Goal: Task Accomplishment & Management: Complete application form

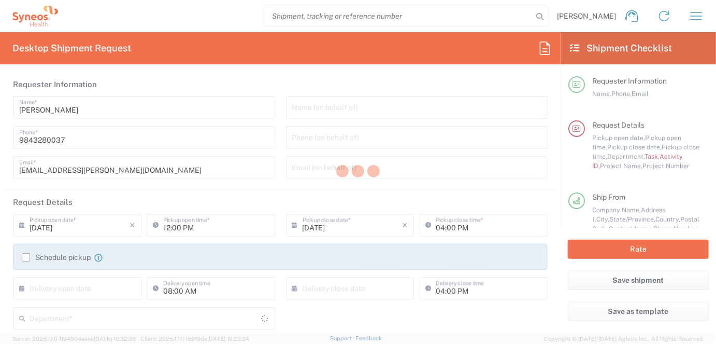
type input "[US_STATE]"
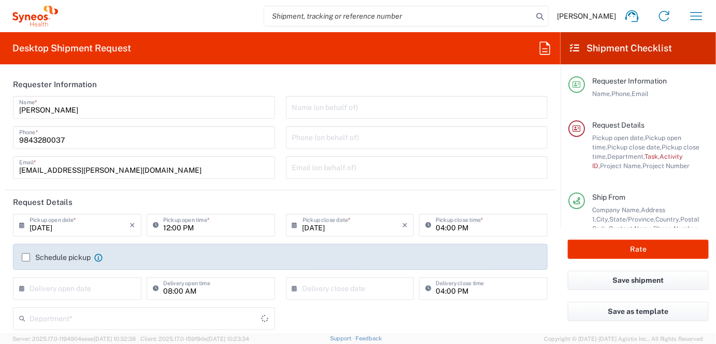
type input "[GEOGRAPHIC_DATA]"
type input "4510"
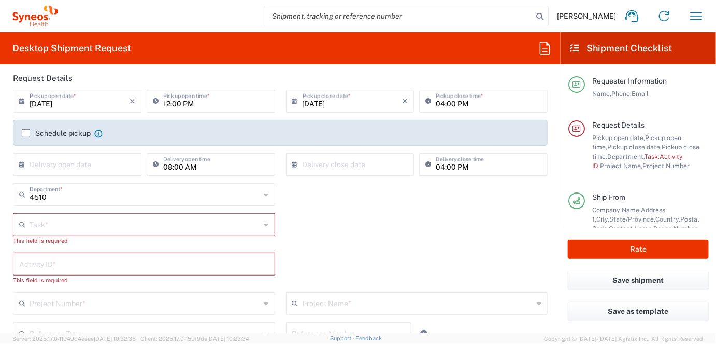
type input "Syneos Health, LLC-[GEOGRAPHIC_DATA] [GEOGRAPHIC_DATA] [GEOGRAPHIC_DATA]"
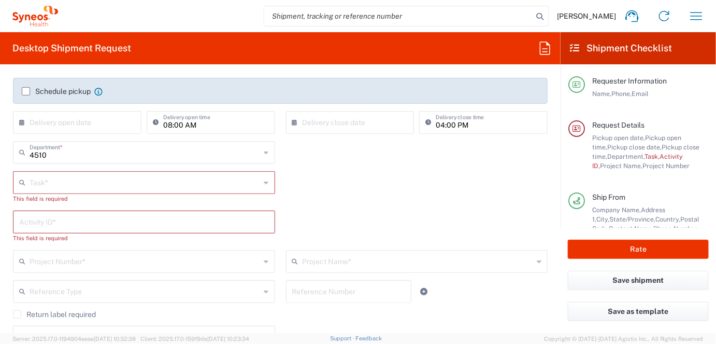
scroll to position [207, 0]
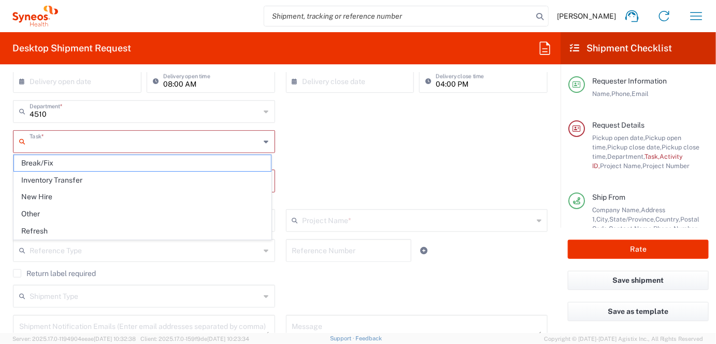
click at [94, 138] on input "text" at bounding box center [145, 141] width 231 height 18
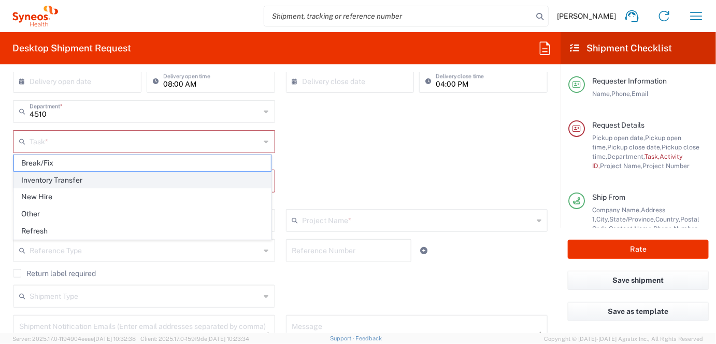
click at [68, 178] on span "Inventory Transfer" at bounding box center [142, 180] width 257 height 16
type input "Inventory Transfer"
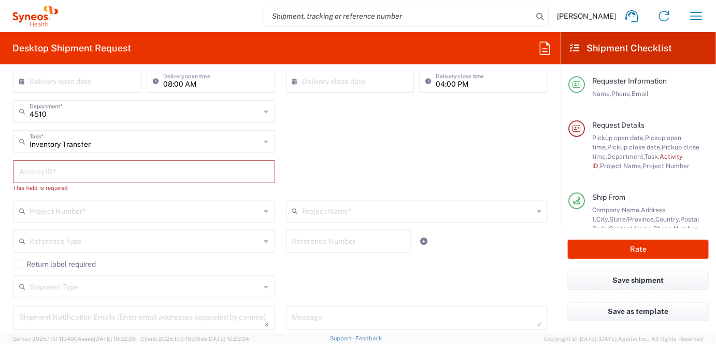
click at [76, 168] on input "text" at bounding box center [144, 171] width 250 height 18
paste input "SCTASK2693005"
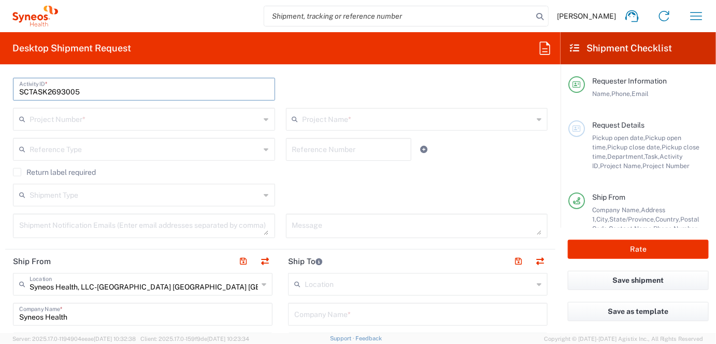
scroll to position [290, 0]
type input "SCTASK2693005"
click at [102, 118] on input "text" at bounding box center [145, 118] width 231 height 18
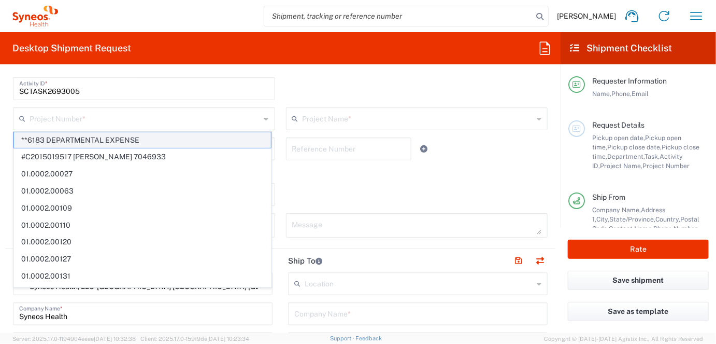
click at [133, 138] on span "**6183 DEPARTMENTAL EXPENSE" at bounding box center [142, 140] width 257 height 16
type input "**6183 DEPARTMENTAL EXPENSE"
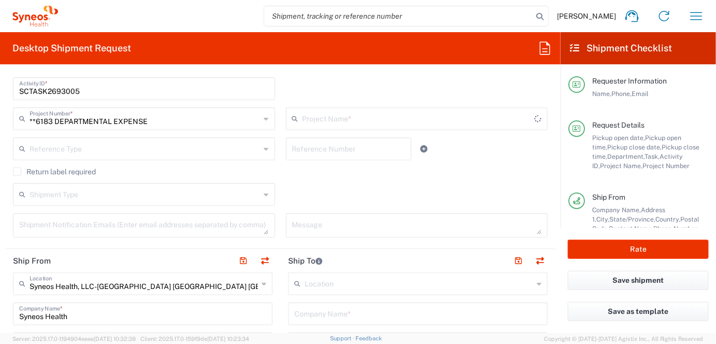
type input "6183"
type input "**6183 DEPARTMENTAL EXPENSE"
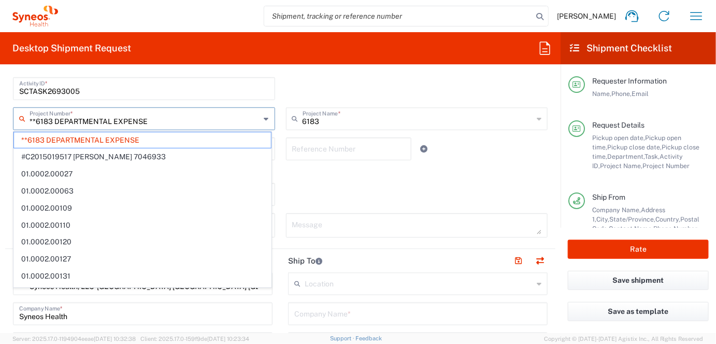
drag, startPoint x: 170, startPoint y: 115, endPoint x: 22, endPoint y: 117, distance: 148.2
click at [22, 117] on div "**6183 DEPARTMENTAL EXPENSE Project Number *" at bounding box center [144, 118] width 262 height 23
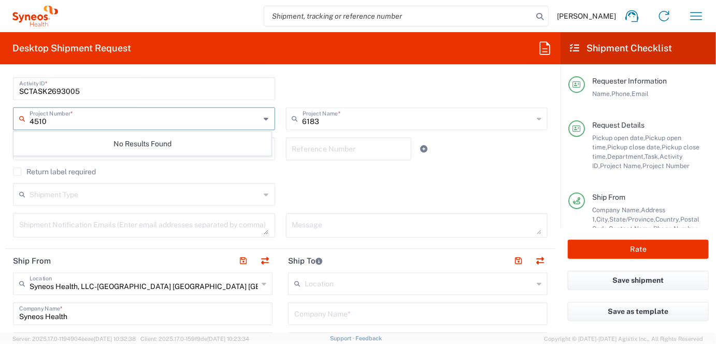
type input "4510 d"
drag, startPoint x: 75, startPoint y: 122, endPoint x: 16, endPoint y: 113, distance: 59.7
click at [17, 113] on div "4510 d Project Number *" at bounding box center [144, 118] width 262 height 23
click at [101, 123] on input "4510" at bounding box center [145, 118] width 231 height 18
type input "4510"
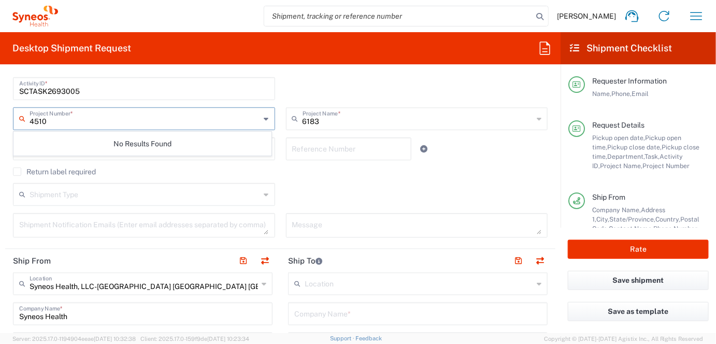
click at [239, 148] on div "No Results Found" at bounding box center [142, 144] width 258 height 24
click at [235, 198] on input "text" at bounding box center [145, 193] width 231 height 18
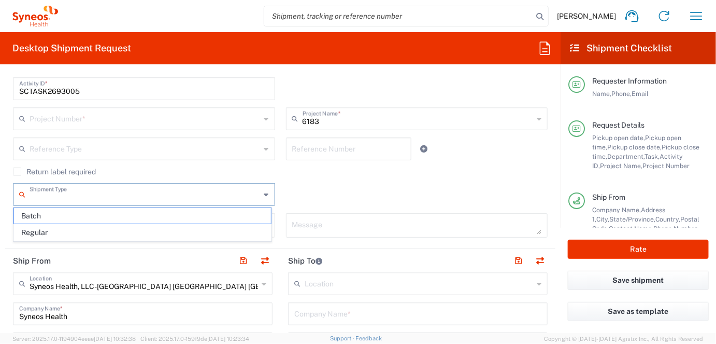
click at [101, 122] on input "text" at bounding box center [145, 118] width 231 height 18
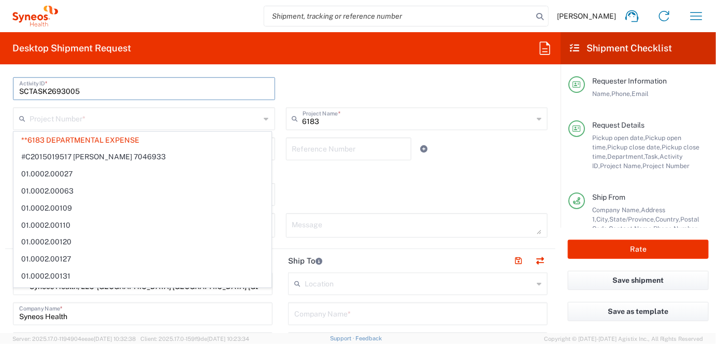
click at [233, 94] on input "SCTASK2693005" at bounding box center [144, 88] width 250 height 18
type input "**6183 DEPARTMENTAL EXPENSE"
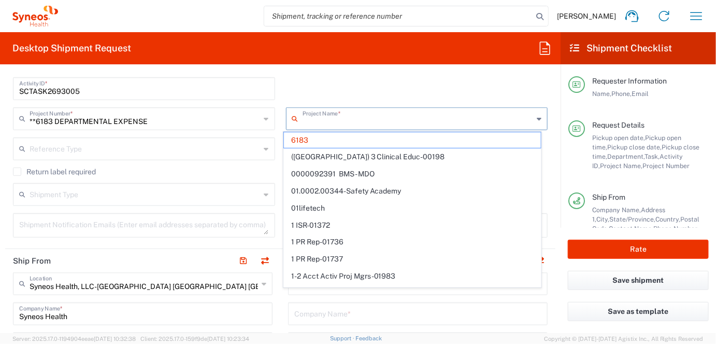
drag, startPoint x: 331, startPoint y: 123, endPoint x: 295, endPoint y: 125, distance: 35.8
click at [295, 125] on div "Project Name *" at bounding box center [417, 118] width 262 height 23
click at [243, 80] on input "SCTASK2693005" at bounding box center [144, 88] width 250 height 18
type input "6183"
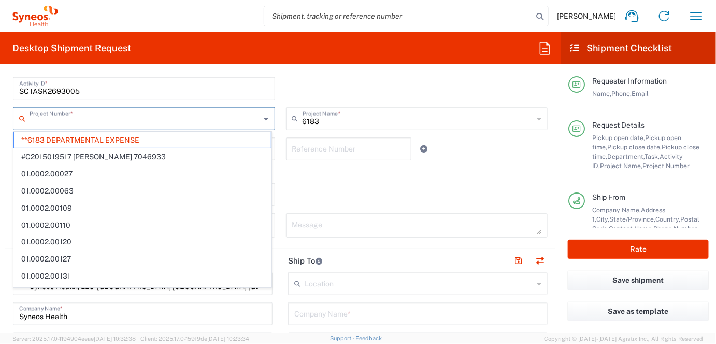
drag, startPoint x: 190, startPoint y: 125, endPoint x: 78, endPoint y: 125, distance: 111.9
click at [78, 125] on input "text" at bounding box center [145, 118] width 231 height 18
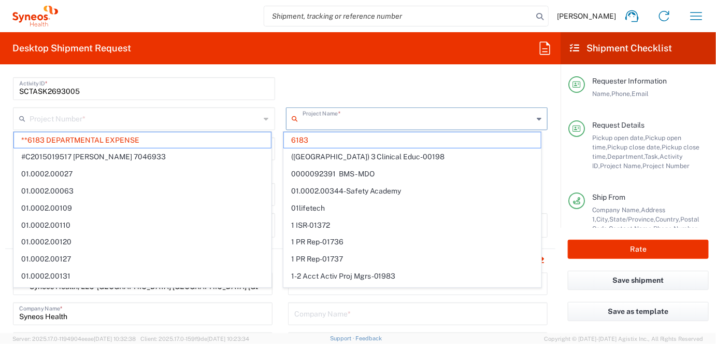
drag, startPoint x: 325, startPoint y: 121, endPoint x: 274, endPoint y: 121, distance: 51.3
click at [274, 121] on div "Project Number * **6183 DEPARTMENTAL EXPENSE #C2015019517 Janssen 7046933 01.00…" at bounding box center [281, 122] width 546 height 30
type input "**6183 DEPARTMENTAL EXPENSE"
type input "6183"
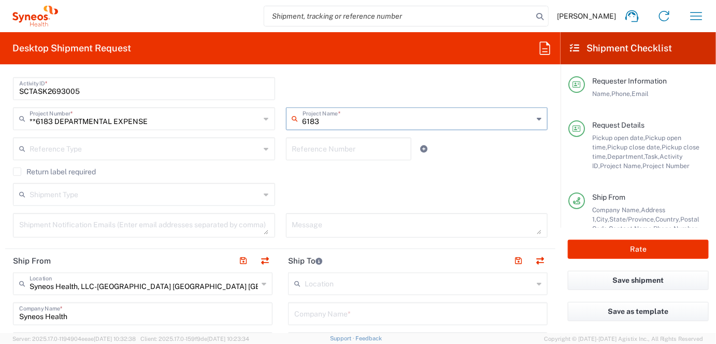
drag, startPoint x: 326, startPoint y: 118, endPoint x: 292, endPoint y: 118, distance: 34.7
click at [292, 118] on div "6183 Project Name *" at bounding box center [417, 118] width 262 height 23
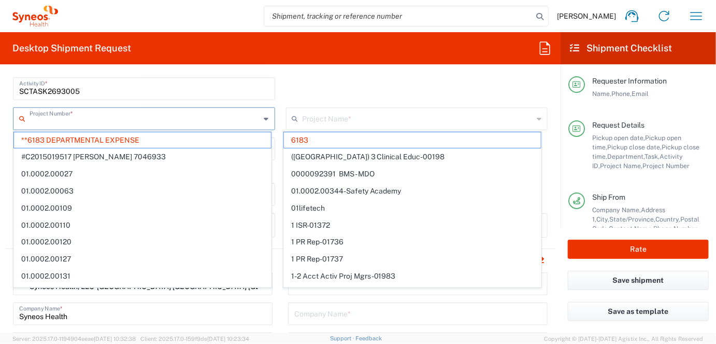
drag, startPoint x: 214, startPoint y: 120, endPoint x: 138, endPoint y: 123, distance: 76.3
click at [138, 123] on input "text" at bounding box center [145, 118] width 231 height 18
type input "6183"
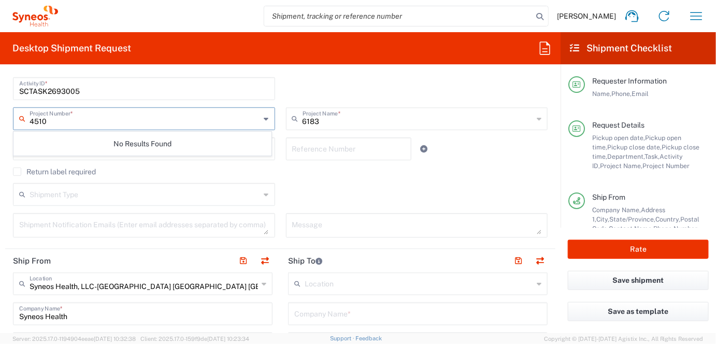
scroll to position [0, 0]
type input "4510"
click at [211, 135] on div "No Results Found" at bounding box center [142, 144] width 258 height 24
click at [203, 177] on div "Return label required" at bounding box center [280, 175] width 535 height 16
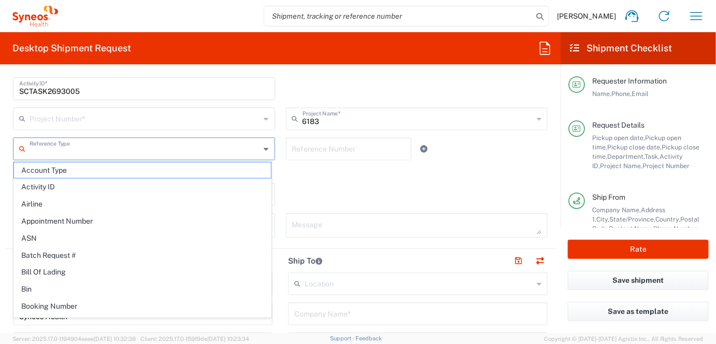
click at [103, 148] on input "text" at bounding box center [145, 148] width 231 height 18
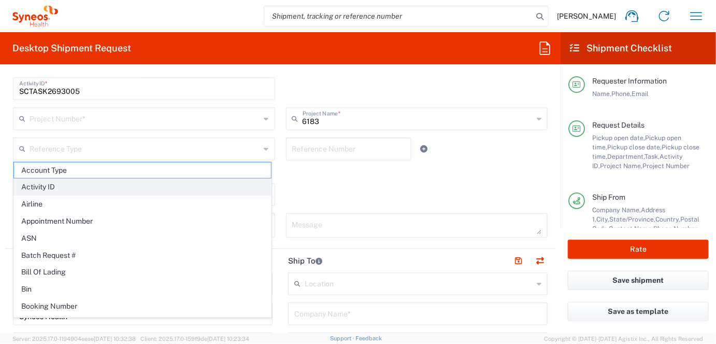
click at [68, 186] on span "Activity ID" at bounding box center [142, 187] width 257 height 16
type input "Activity ID"
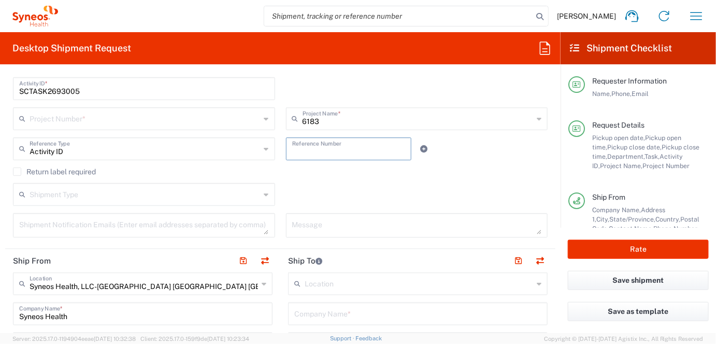
click at [307, 148] on input "text" at bounding box center [348, 148] width 113 height 18
paste input "SCTASK2693005"
type input "SCTASK2693005"
click at [127, 123] on input "text" at bounding box center [145, 118] width 231 height 18
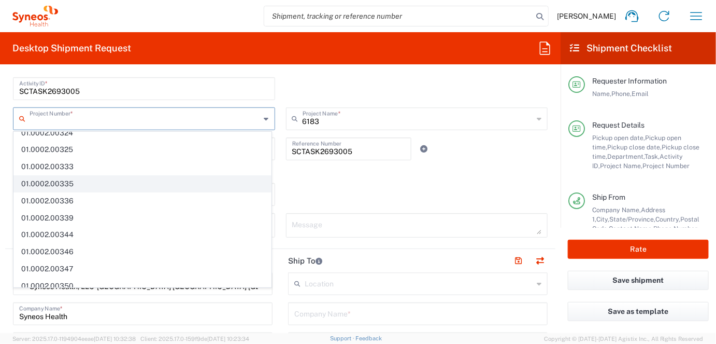
scroll to position [977, 0]
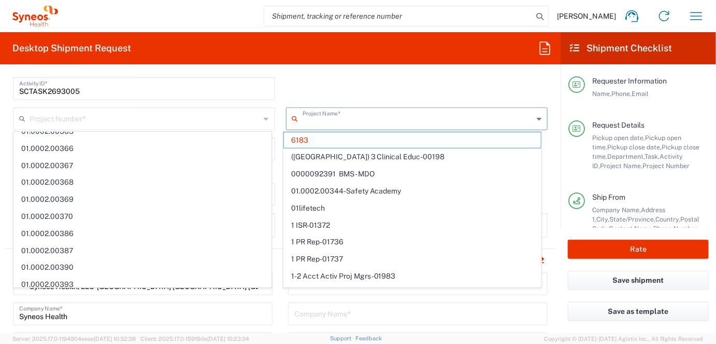
drag, startPoint x: 325, startPoint y: 121, endPoint x: 318, endPoint y: 123, distance: 7.4
click at [319, 123] on input "text" at bounding box center [418, 118] width 231 height 18
type input "**6183 DEPARTMENTAL EXPENSE"
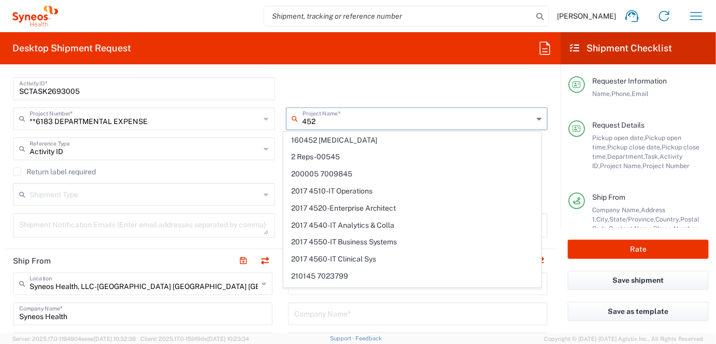
type input "4520"
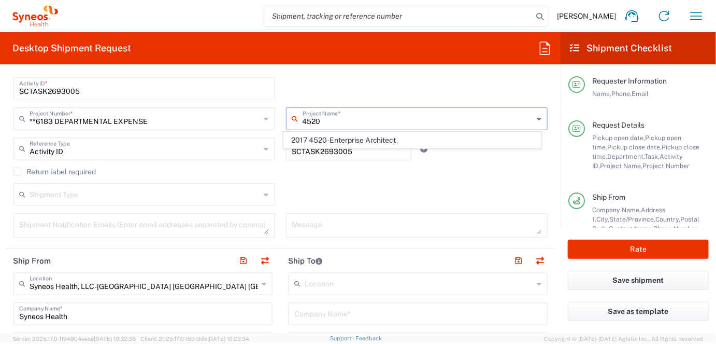
drag, startPoint x: 356, startPoint y: 121, endPoint x: 295, endPoint y: 125, distance: 60.7
click at [295, 125] on div "4520 Project Name *" at bounding box center [417, 118] width 262 height 23
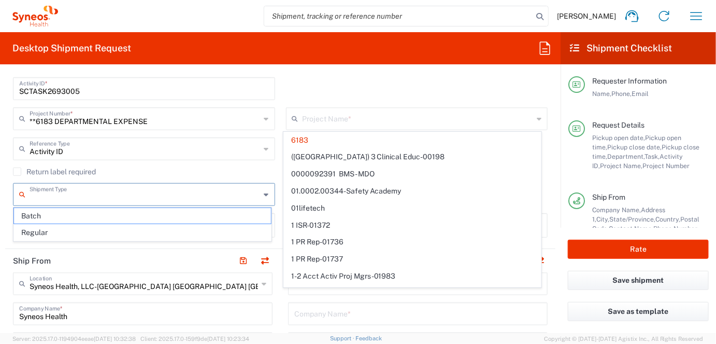
click at [139, 190] on input "text" at bounding box center [145, 193] width 231 height 18
type input "6183"
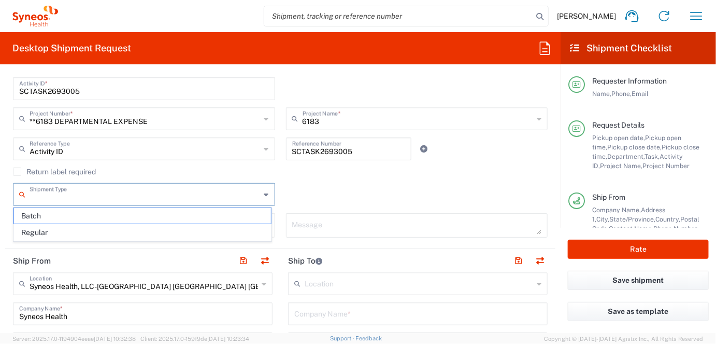
click at [149, 193] on input "text" at bounding box center [145, 193] width 231 height 18
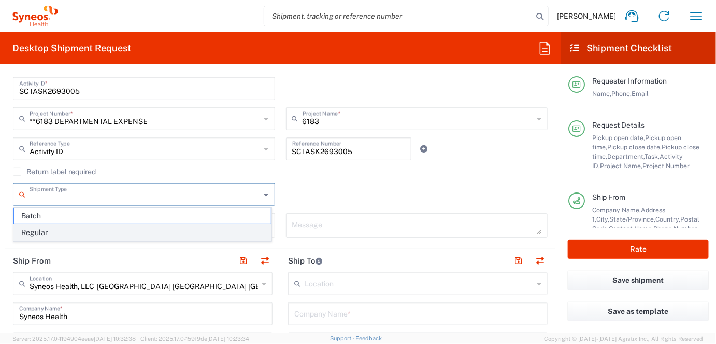
click at [78, 230] on span "Regular" at bounding box center [142, 232] width 257 height 16
type input "Regular"
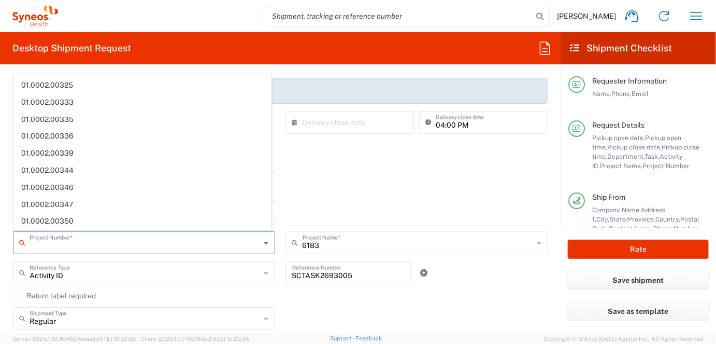
scroll to position [0, 0]
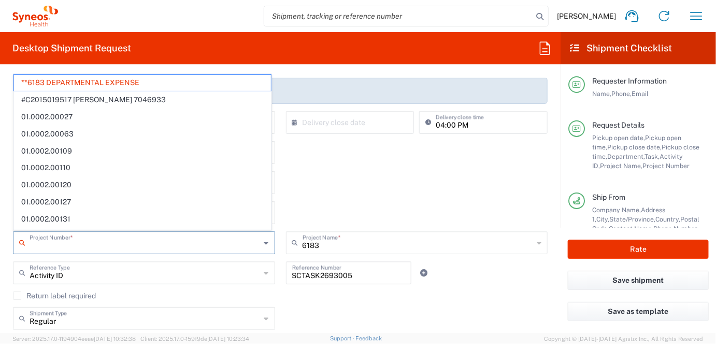
drag, startPoint x: 166, startPoint y: 246, endPoint x: 79, endPoint y: 245, distance: 87.1
click at [79, 245] on input "text" at bounding box center [145, 242] width 231 height 18
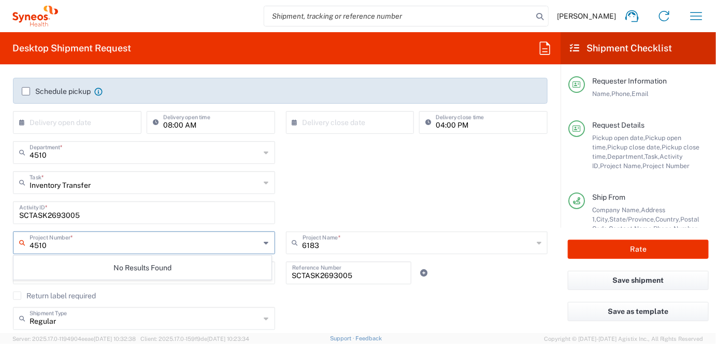
type input "4510"
click at [68, 154] on input "text" at bounding box center [145, 151] width 231 height 18
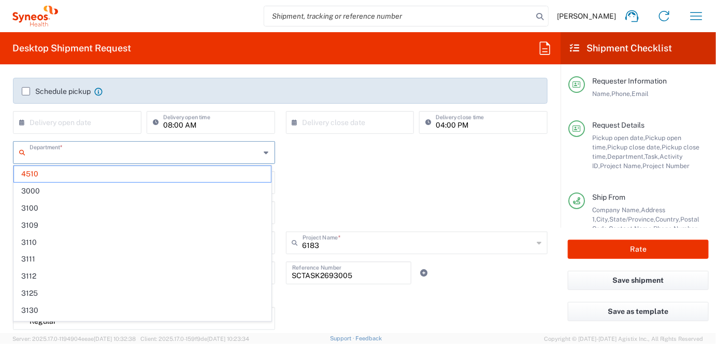
click at [68, 154] on input "text" at bounding box center [145, 151] width 231 height 18
click at [305, 181] on div "Inventory Transfer Task * Break/Fix Inventory Transfer New Hire Other Refresh" at bounding box center [281, 186] width 546 height 30
type input "4510"
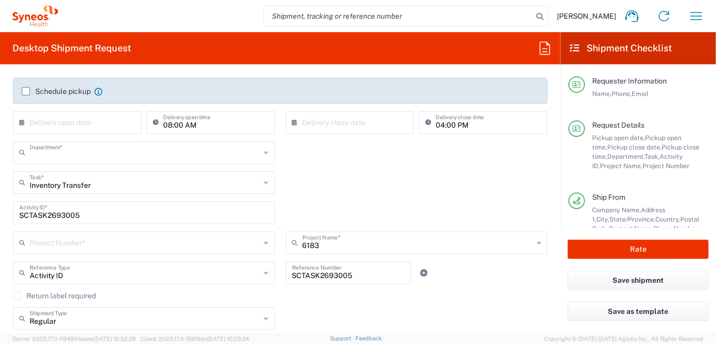
click at [73, 158] on input "text" at bounding box center [145, 151] width 231 height 18
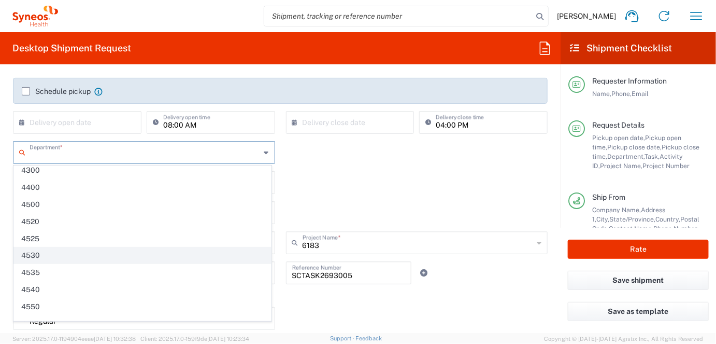
scroll to position [1267, 0]
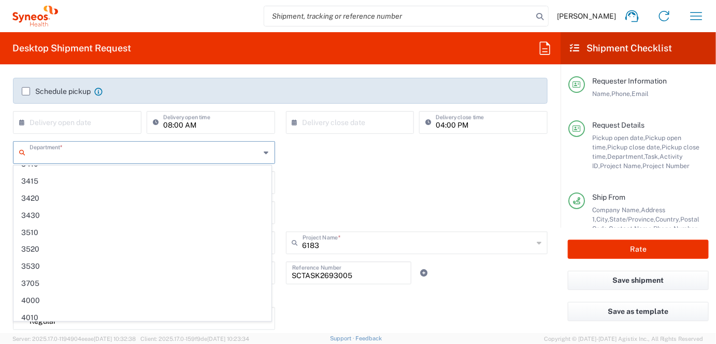
click at [381, 156] on div "Department * 4510 3000 3100 3109 3110 3111 3112 3125 3130 3135 3136 3150 3155 3…" at bounding box center [281, 156] width 546 height 30
type input "4510"
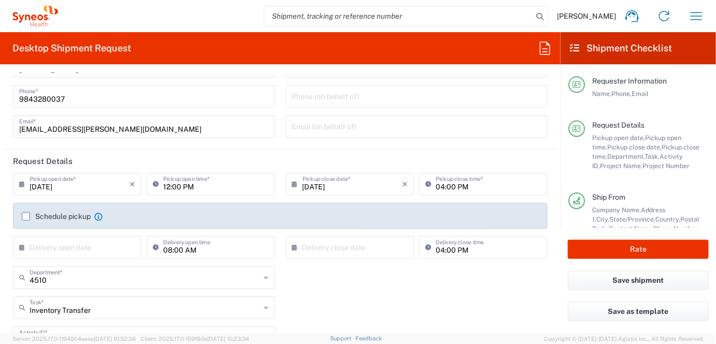
scroll to position [83, 0]
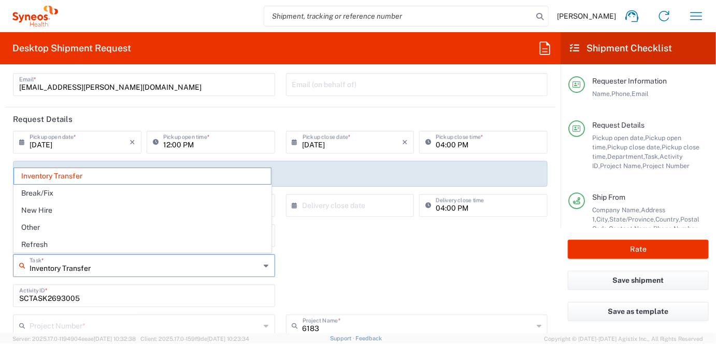
click at [223, 265] on input "Inventory Transfer" at bounding box center [145, 264] width 231 height 18
click at [120, 225] on span "Other" at bounding box center [142, 227] width 257 height 16
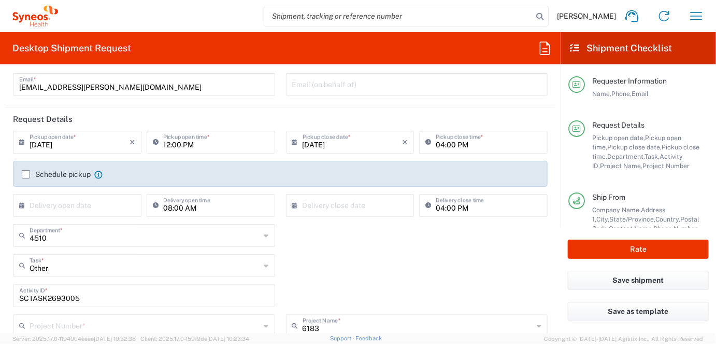
type input "Other"
click at [108, 268] on input "Other" at bounding box center [145, 264] width 231 height 18
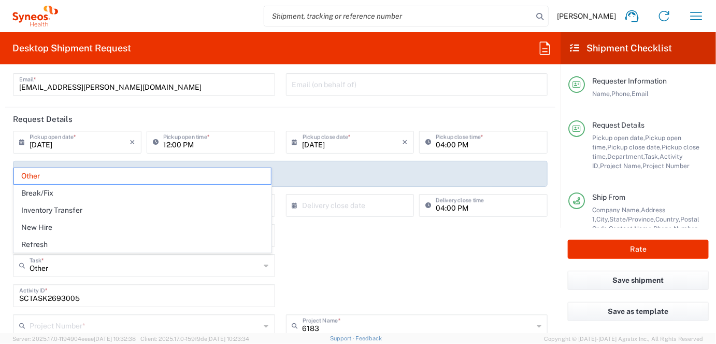
click at [325, 277] on div "Other Task * Other Break/Fix Inventory Transfer New Hire Refresh" at bounding box center [281, 269] width 546 height 30
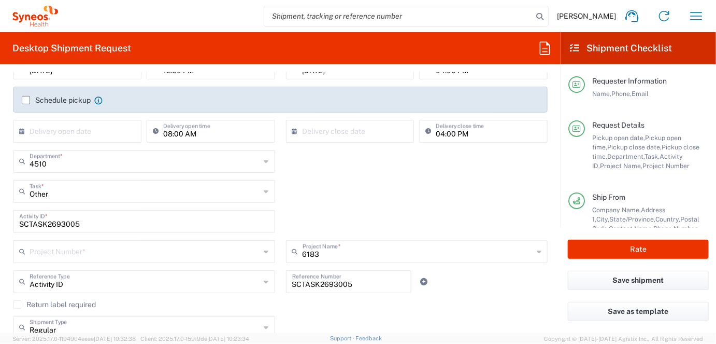
scroll to position [166, 0]
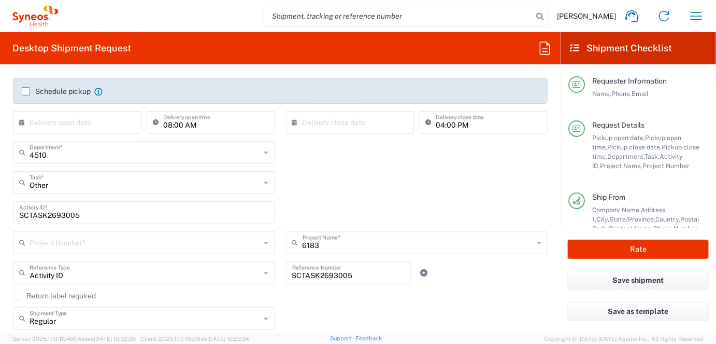
click at [124, 240] on input "text" at bounding box center [145, 242] width 231 height 18
type input "4510"
click at [264, 240] on icon at bounding box center [266, 242] width 5 height 17
drag, startPoint x: 113, startPoint y: 247, endPoint x: 21, endPoint y: 241, distance: 91.9
click at [21, 241] on div "4510 Project Number *" at bounding box center [144, 242] width 262 height 23
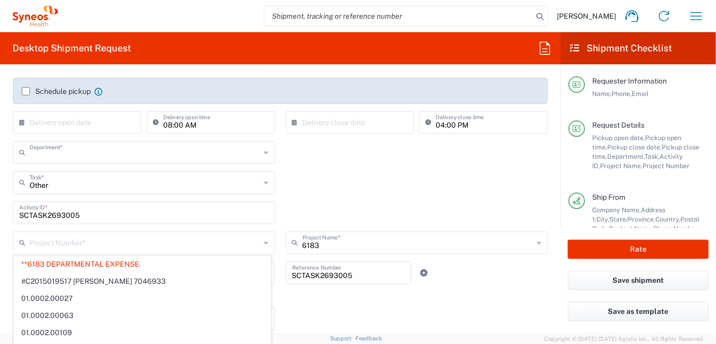
click at [70, 151] on agx-shipment-cost-centers-widget "Department * 4510 3000 3100 3109 3110 3111 3112 3125 3130 3135 3136 3150 3155 3…" at bounding box center [281, 201] width 546 height 120
type input "4510"
type input "**6183 DEPARTMENTAL EXPENSE"
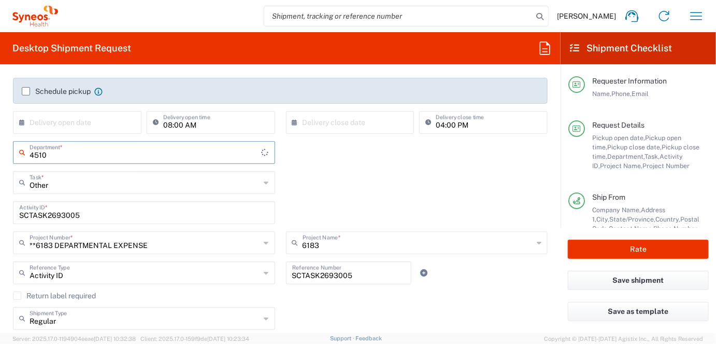
scroll to position [0, 0]
drag, startPoint x: 74, startPoint y: 155, endPoint x: 19, endPoint y: 154, distance: 54.9
click at [19, 154] on div "4510 Department *" at bounding box center [144, 152] width 262 height 23
click at [61, 157] on input "4510" at bounding box center [145, 151] width 231 height 18
type input "4"
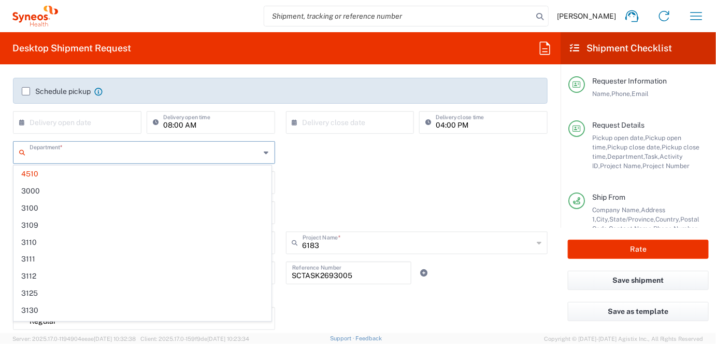
click at [365, 166] on div "Department * 4510 3000 3100 3109 3110 3111 3112 3125 3130 3135 3136 3150 3155 3…" at bounding box center [281, 156] width 546 height 30
type input "4510"
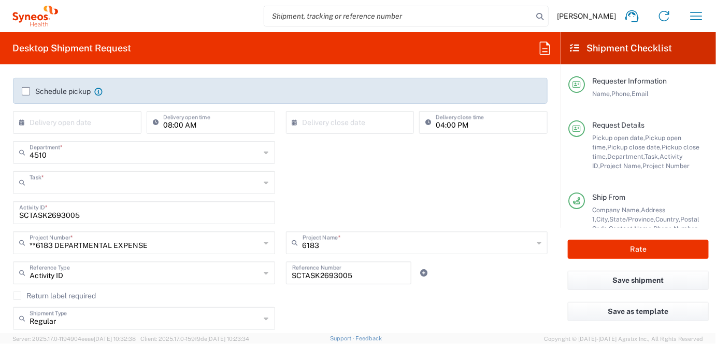
click at [83, 185] on input "text" at bounding box center [145, 182] width 231 height 18
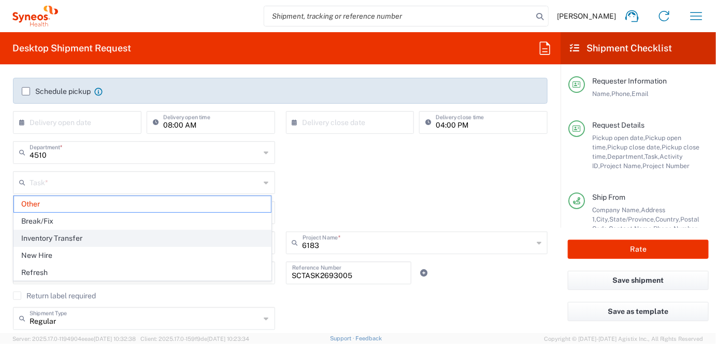
click at [77, 234] on span "Inventory Transfer" at bounding box center [142, 238] width 257 height 16
type input "Inventory Transfer"
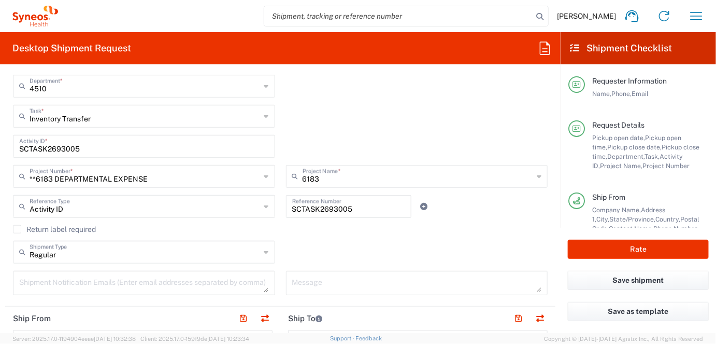
scroll to position [249, 0]
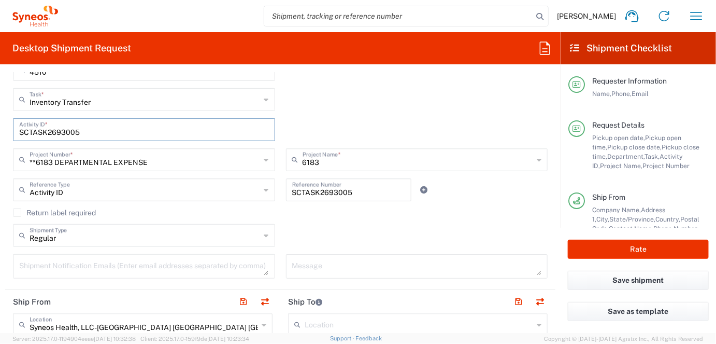
click at [87, 131] on input "SCTASK2693005" at bounding box center [144, 129] width 250 height 18
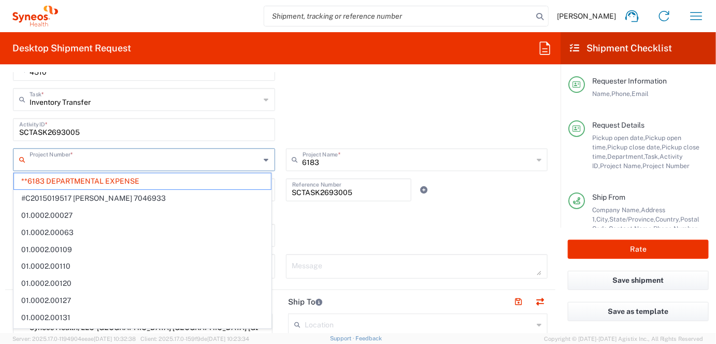
click at [184, 163] on input "text" at bounding box center [145, 159] width 231 height 18
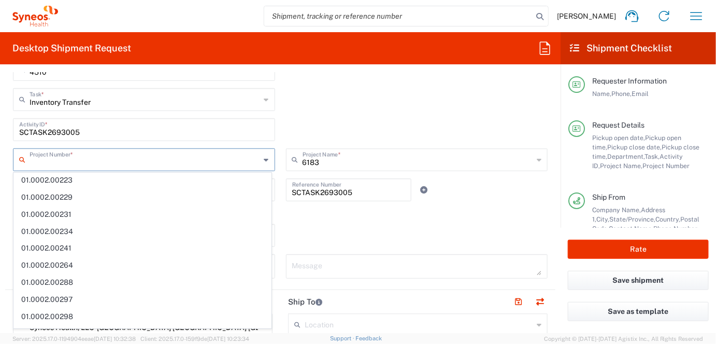
scroll to position [455, 0]
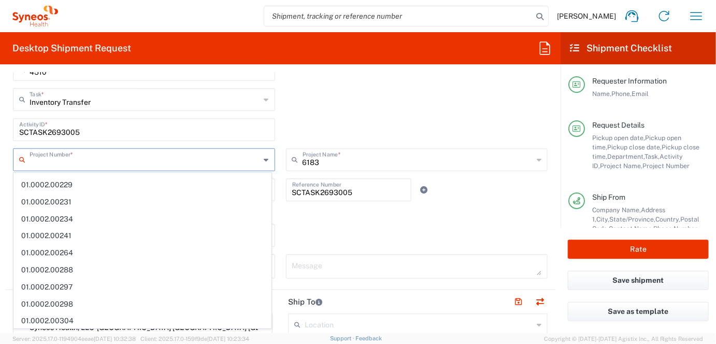
click at [257, 123] on input "SCTASK2693005" at bounding box center [144, 129] width 250 height 18
type input "**6183 DEPARTMENTAL EXPENSE"
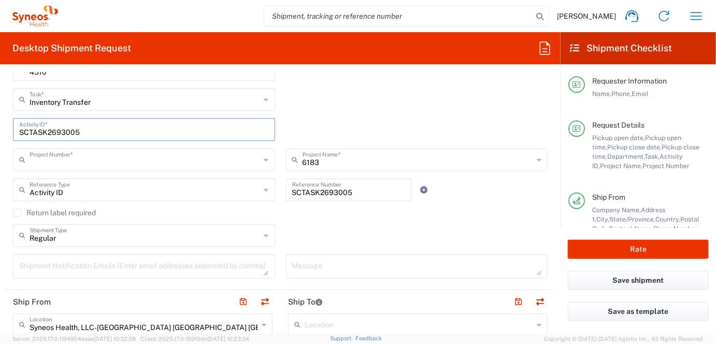
drag, startPoint x: 103, startPoint y: 147, endPoint x: 138, endPoint y: 153, distance: 35.3
click at [138, 153] on div "Project Number *" at bounding box center [144, 159] width 262 height 23
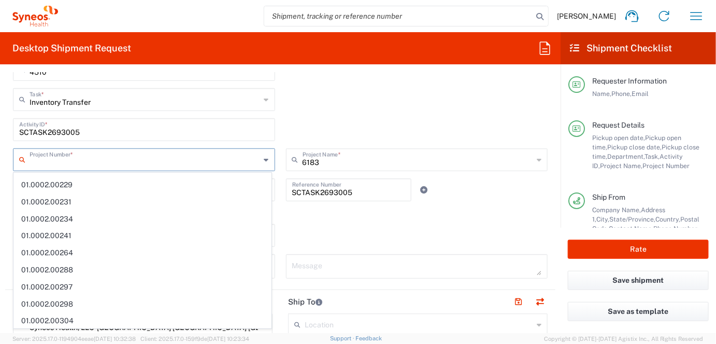
scroll to position [0, 0]
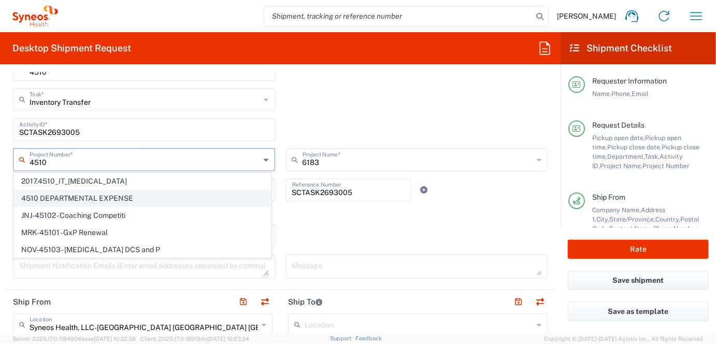
click at [104, 197] on span "4510 DEPARTMENTAL EXPENSE" at bounding box center [142, 198] width 257 height 16
type input "4510 DEPARTMENTAL EXPENSE"
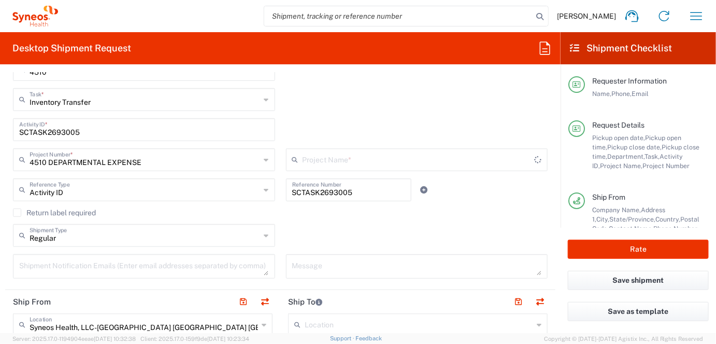
type input "4510 DEPARTMENTAL EXPENSE"
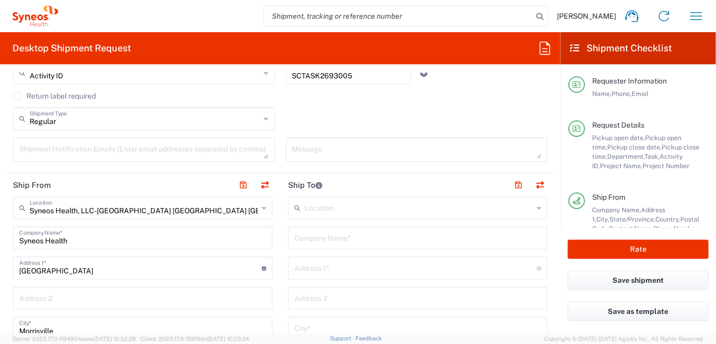
scroll to position [373, 0]
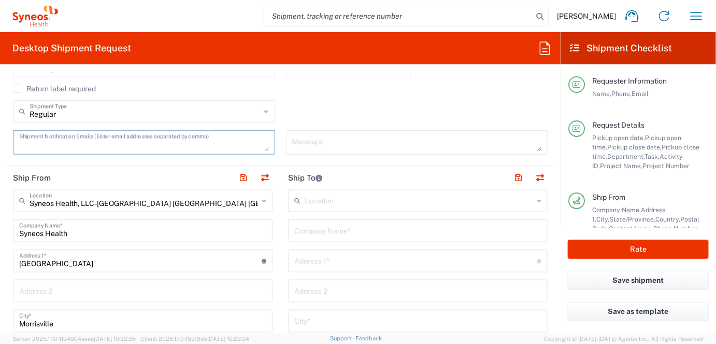
click at [75, 141] on textarea at bounding box center [144, 142] width 250 height 18
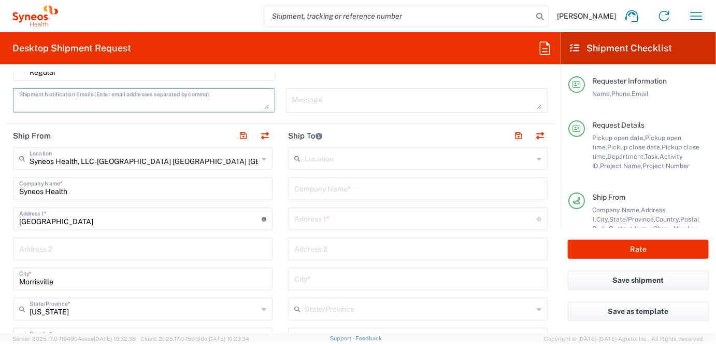
scroll to position [455, 0]
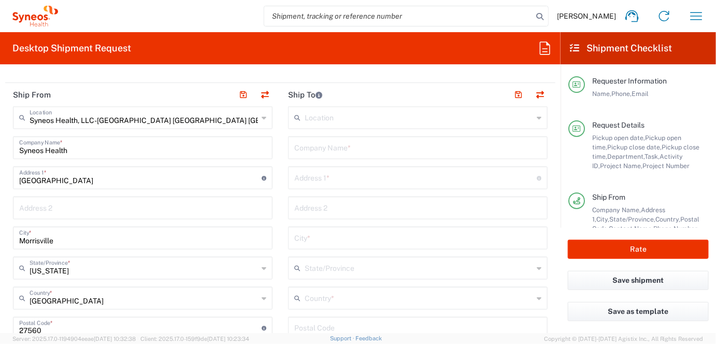
click at [382, 115] on input "text" at bounding box center [419, 117] width 229 height 18
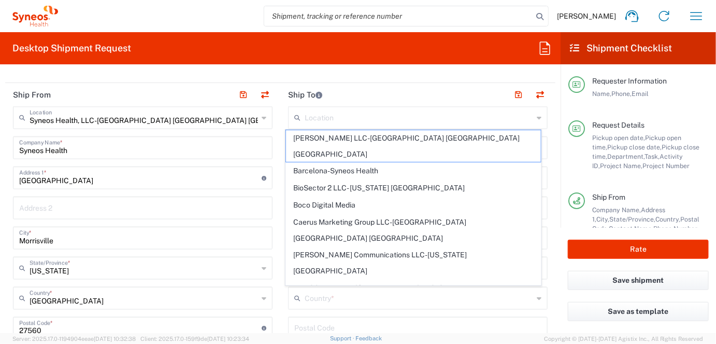
click at [451, 73] on div "Message" at bounding box center [416, 63] width 273 height 32
click at [355, 116] on input "text" at bounding box center [419, 117] width 229 height 18
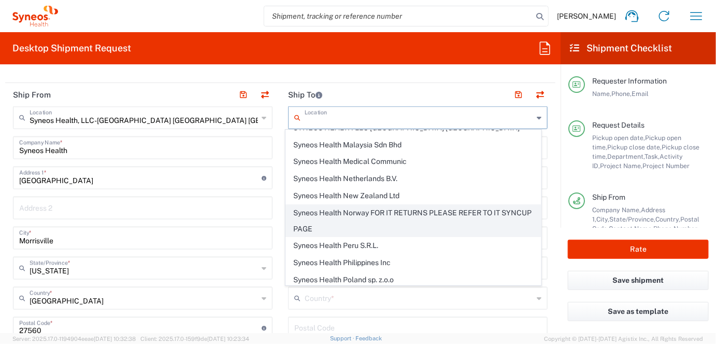
scroll to position [1782, 0]
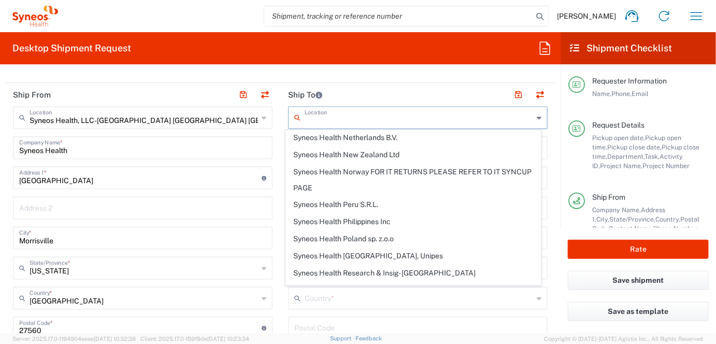
click at [340, 118] on input "text" at bounding box center [419, 117] width 229 height 18
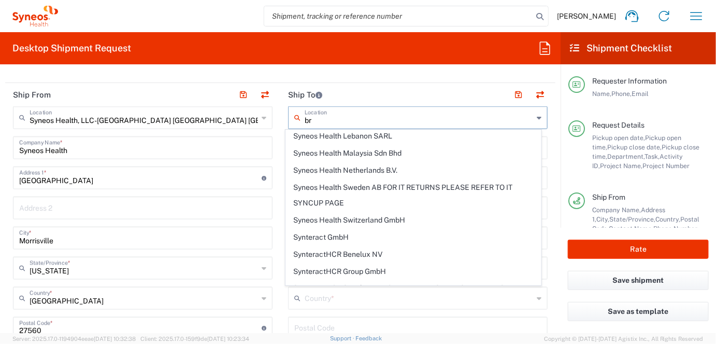
scroll to position [0, 0]
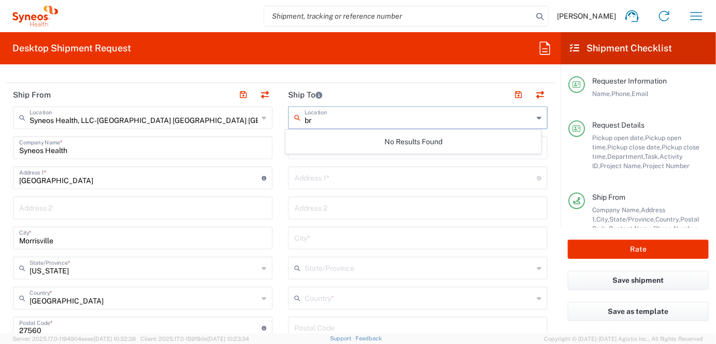
type input "b"
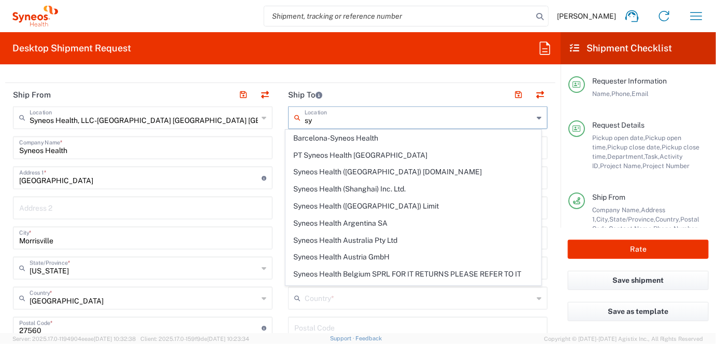
type input "s"
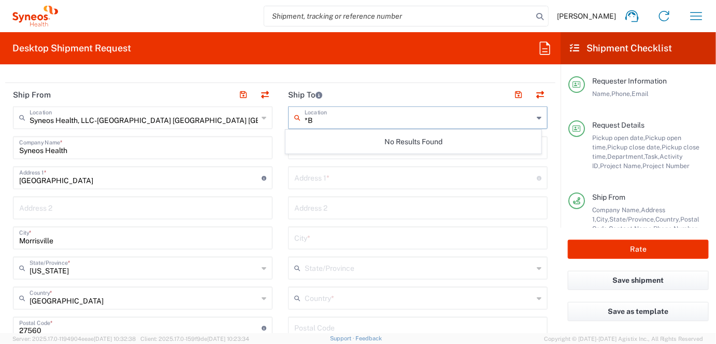
type input "*"
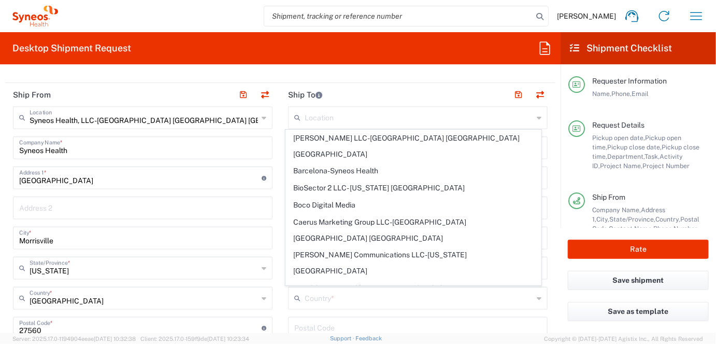
click at [433, 89] on header "Ship To" at bounding box center [417, 94] width 275 height 23
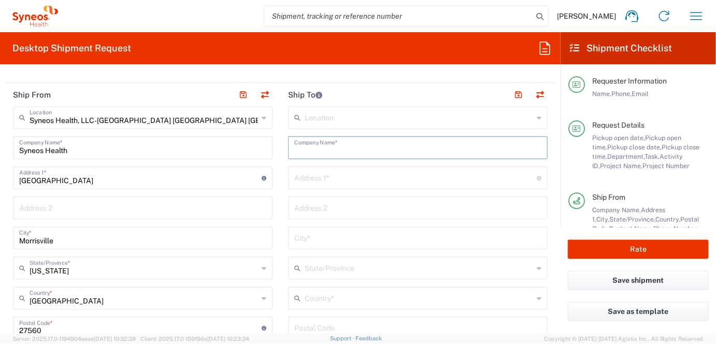
click at [372, 149] on input "text" at bounding box center [417, 147] width 247 height 18
click at [372, 149] on input "Syneos Health" at bounding box center [417, 147] width 247 height 18
drag, startPoint x: 372, startPoint y: 149, endPoint x: 289, endPoint y: 153, distance: 83.0
click at [289, 153] on div "Syneos Health Company Name *" at bounding box center [418, 147] width 260 height 23
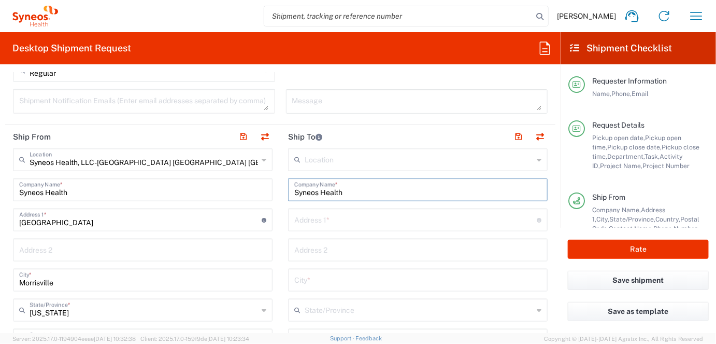
scroll to position [415, 0]
type input "Syneos Health"
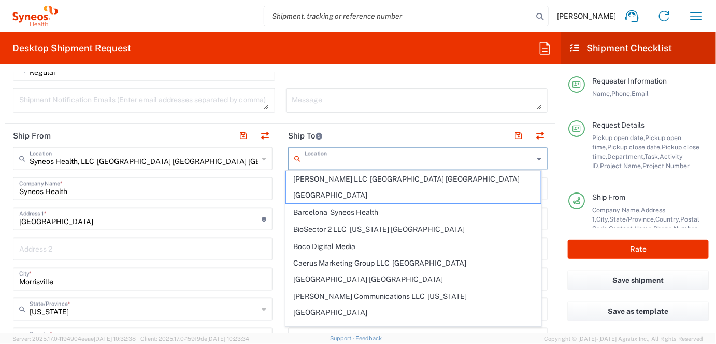
click at [355, 156] on input "text" at bounding box center [419, 158] width 229 height 18
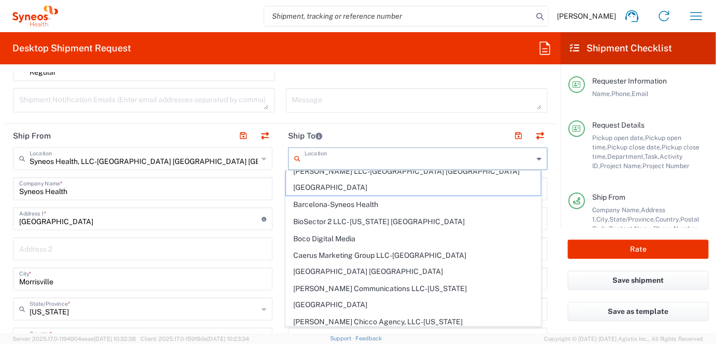
scroll to position [0, 0]
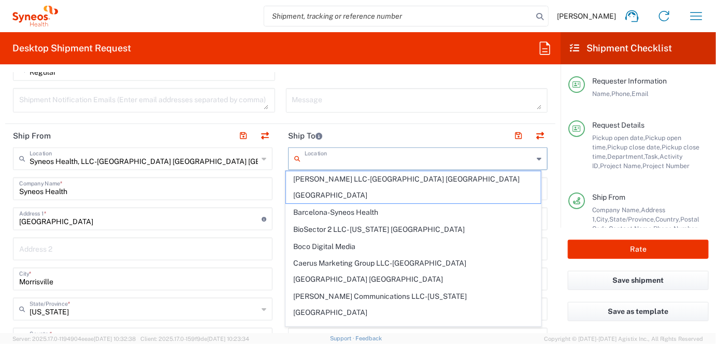
click at [322, 160] on input "text" at bounding box center [419, 158] width 229 height 18
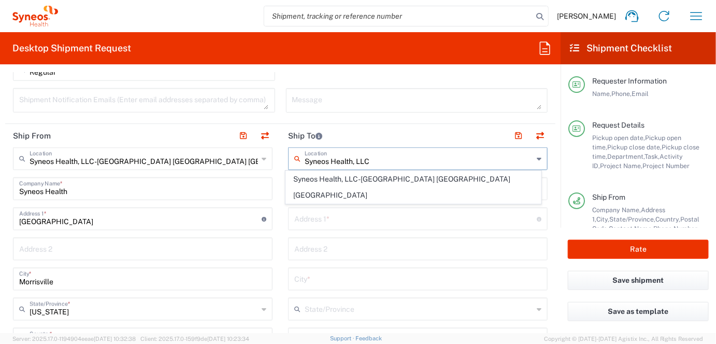
click at [375, 158] on input "Syneos Health, LLC" at bounding box center [419, 158] width 229 height 18
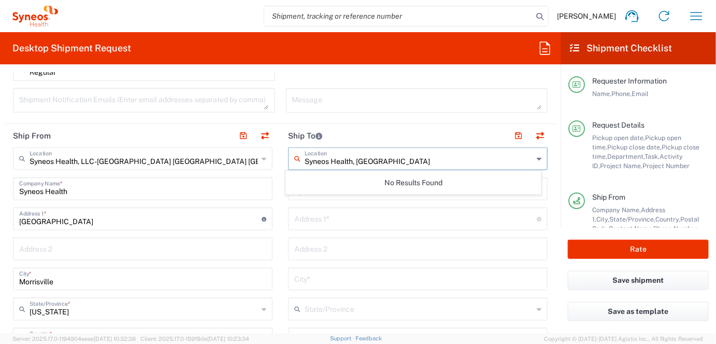
click at [387, 162] on input "Syneos Health, NJ" at bounding box center [419, 158] width 229 height 18
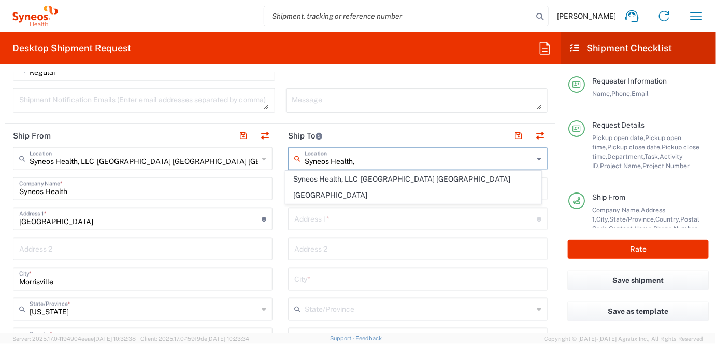
type input "Syneos Health,"
click at [385, 211] on input "text" at bounding box center [415, 218] width 243 height 18
